Goal: Find specific page/section

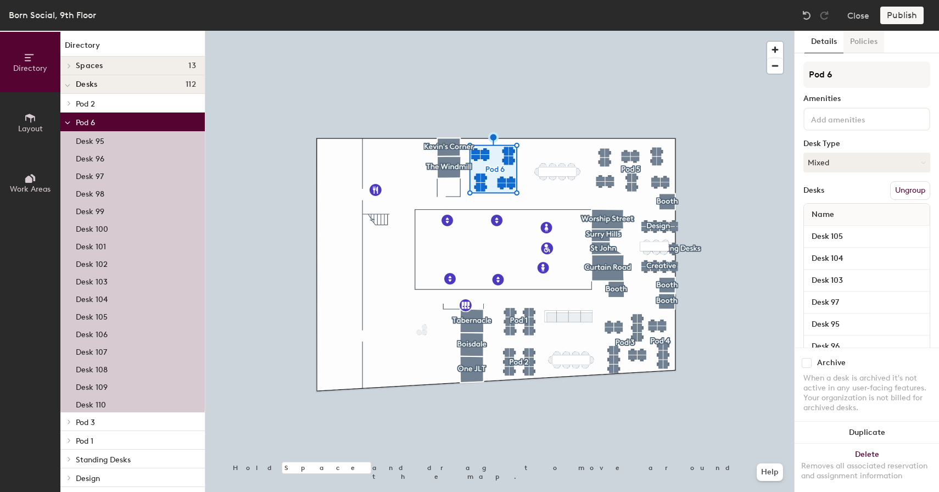
click at [862, 47] on button "Policies" at bounding box center [863, 42] width 41 height 23
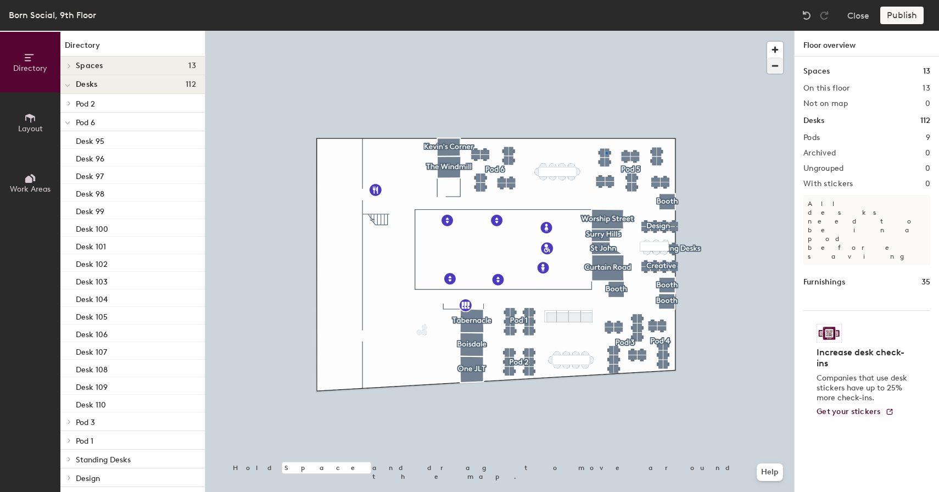
click at [606, 31] on div at bounding box center [499, 31] width 589 height 0
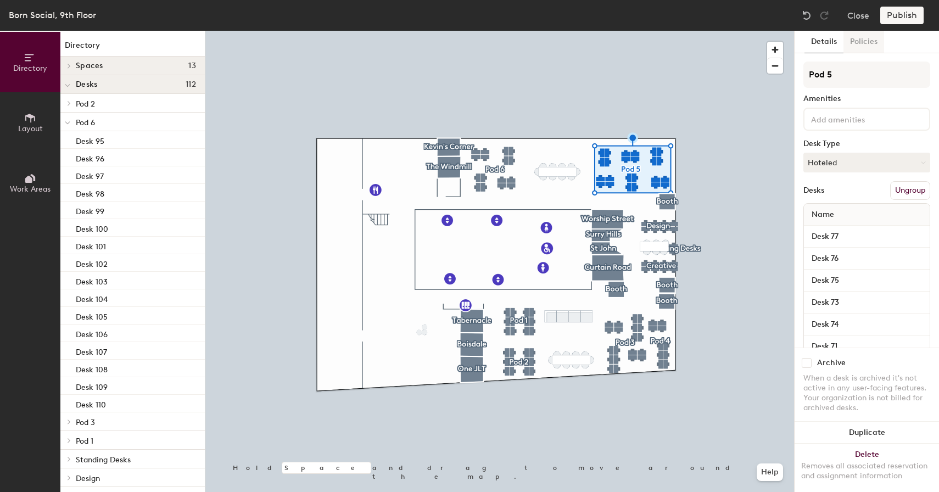
click at [861, 46] on button "Policies" at bounding box center [863, 42] width 41 height 23
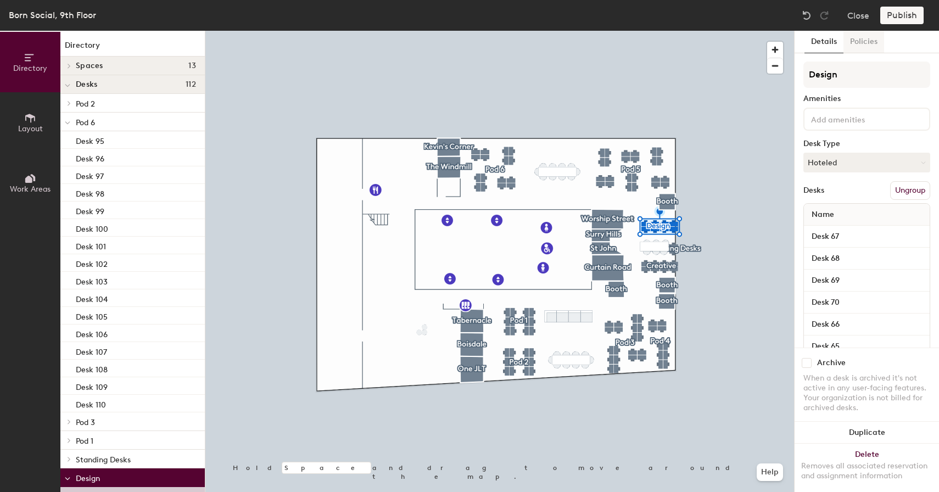
click at [864, 45] on button "Policies" at bounding box center [863, 42] width 41 height 23
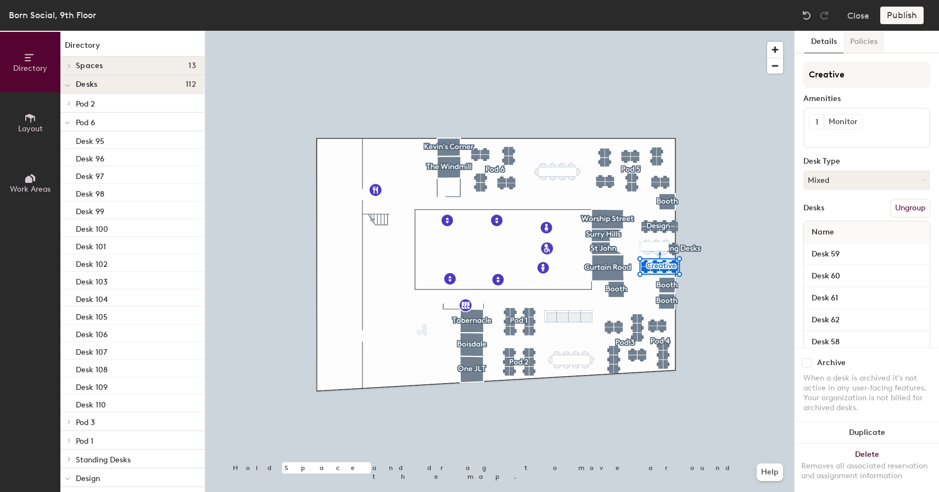
click at [882, 33] on button "Policies" at bounding box center [863, 42] width 41 height 23
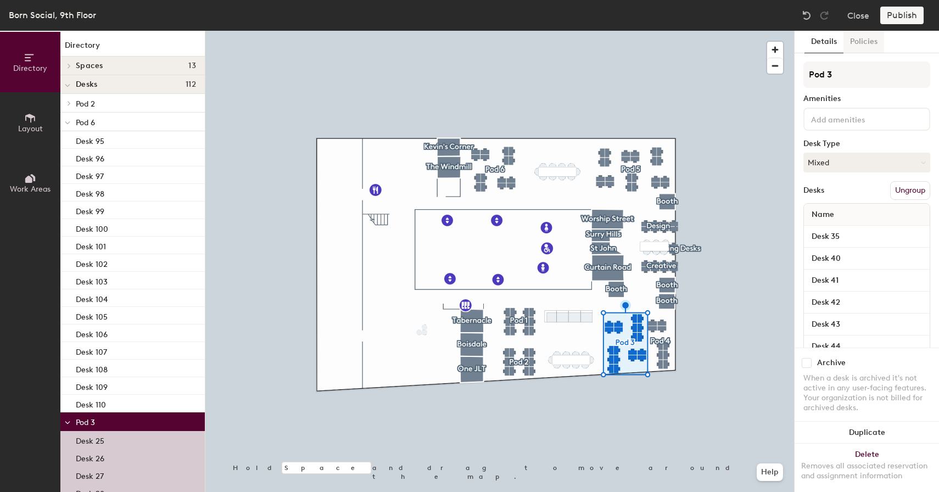
click at [866, 41] on button "Policies" at bounding box center [863, 42] width 41 height 23
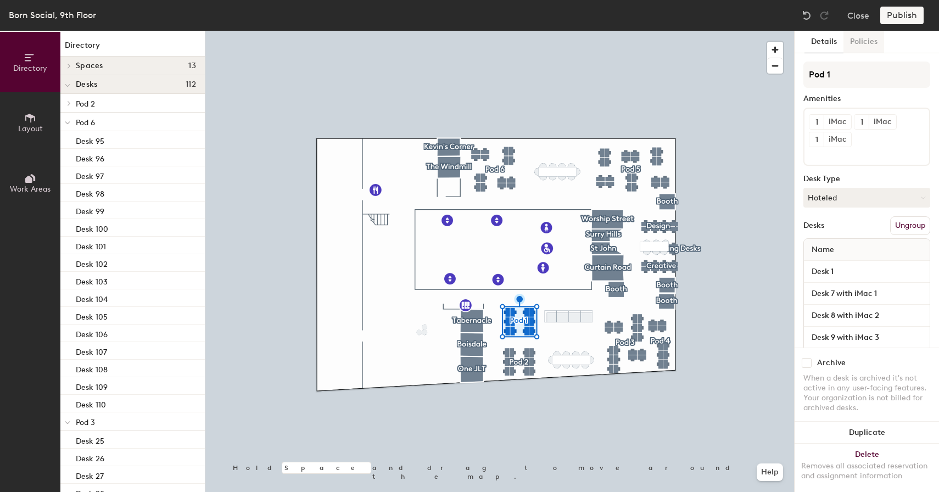
click at [869, 44] on button "Policies" at bounding box center [863, 42] width 41 height 23
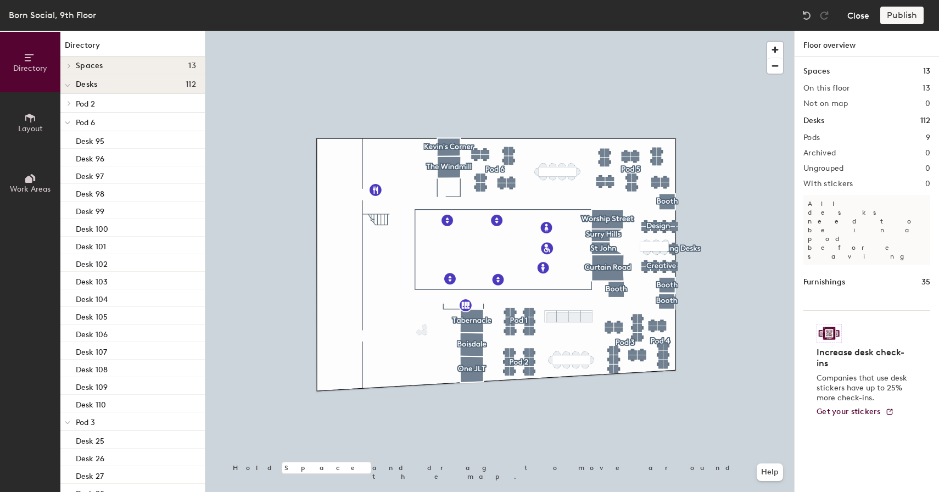
click at [859, 15] on button "Close" at bounding box center [858, 16] width 22 height 18
